Goal: Transaction & Acquisition: Purchase product/service

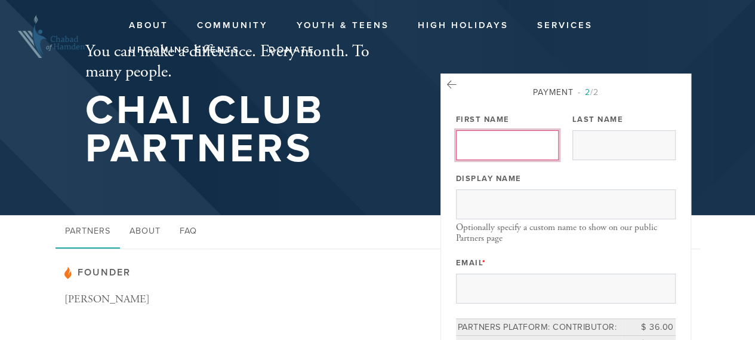
click at [484, 140] on input "First Name" at bounding box center [507, 145] width 103 height 30
type input "Richard"
type input "516Halprin"
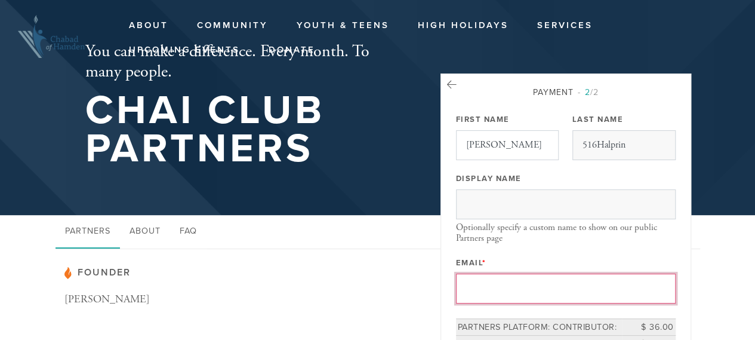
type input "rah4539@yahoo.com"
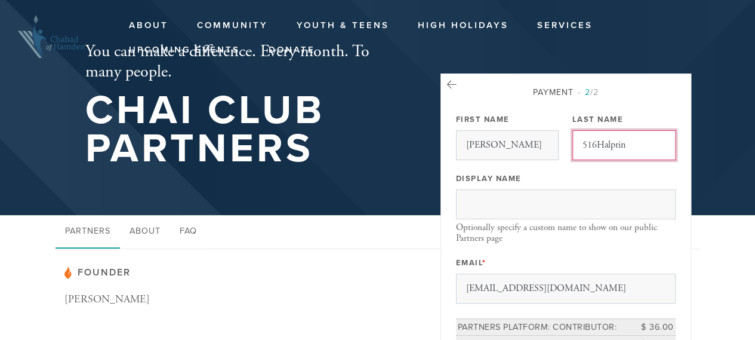
drag, startPoint x: 632, startPoint y: 142, endPoint x: 422, endPoint y: 156, distance: 210.7
type input "Halprin"
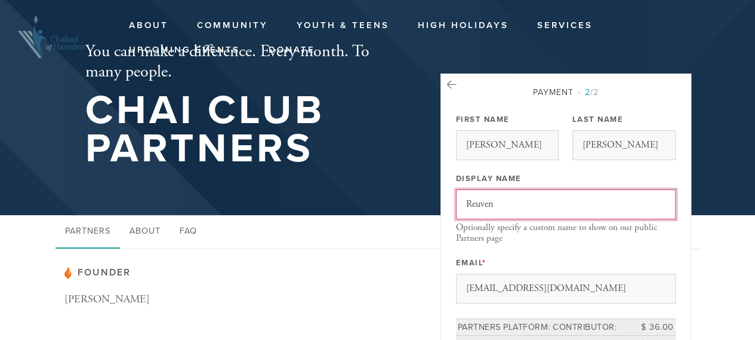
type input "Reuven"
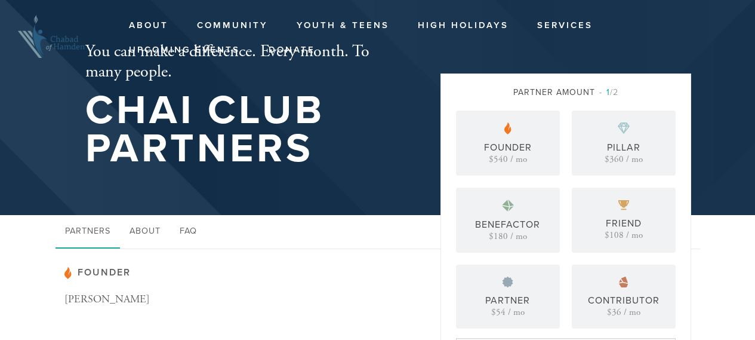
scroll to position [273, 0]
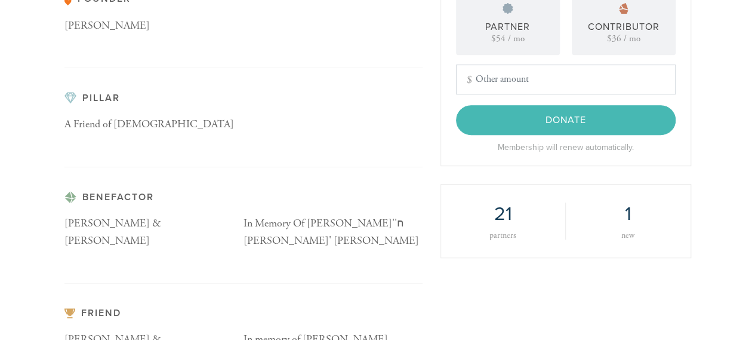
drag, startPoint x: 0, startPoint y: 0, endPoint x: 543, endPoint y: 77, distance: 548.8
click at [543, 77] on input "Other Amount" at bounding box center [566, 79] width 220 height 30
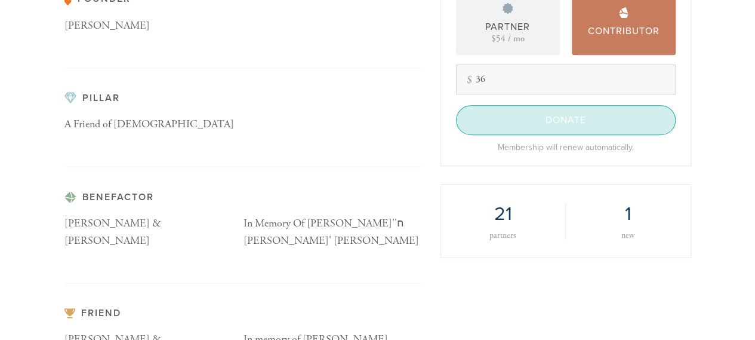
type input "36"
click at [543, 118] on input "Donate" at bounding box center [566, 120] width 220 height 30
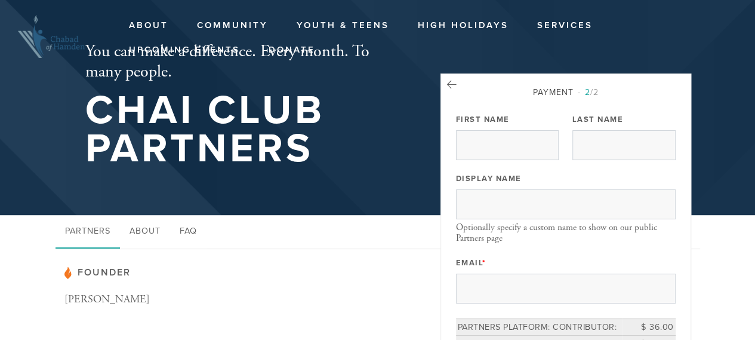
click at [379, 273] on h3 "Founder" at bounding box center [243, 273] width 358 height 12
click at [150, 26] on link "About" at bounding box center [148, 25] width 57 height 23
click at [140, 24] on link "About" at bounding box center [148, 25] width 57 height 23
